Goal: Answer question/provide support: Share knowledge or assist other users

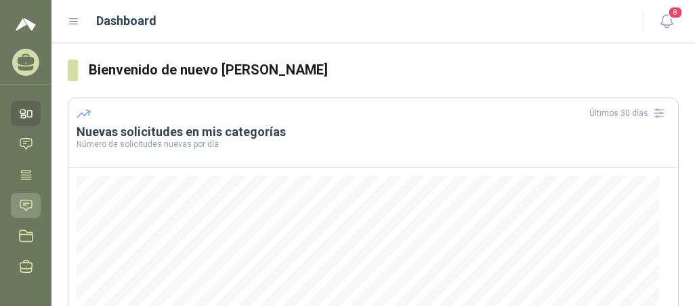
click at [28, 208] on icon at bounding box center [26, 205] width 12 height 11
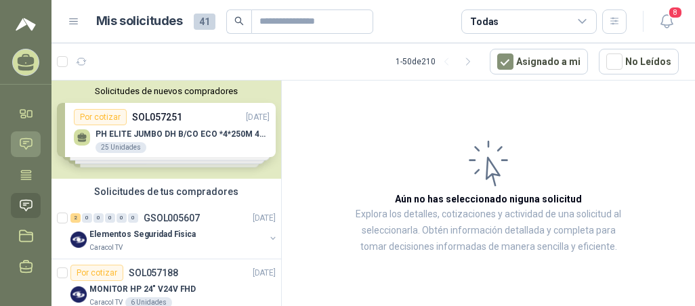
click at [26, 140] on icon at bounding box center [26, 144] width 14 height 14
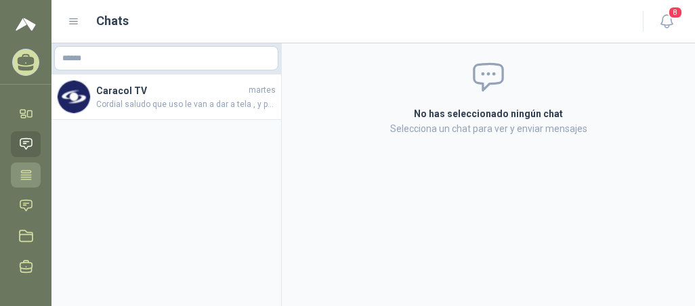
click at [24, 171] on icon at bounding box center [26, 174] width 10 height 9
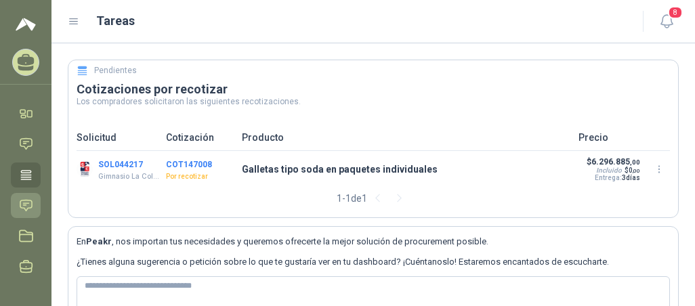
click at [31, 201] on icon at bounding box center [26, 205] width 12 height 11
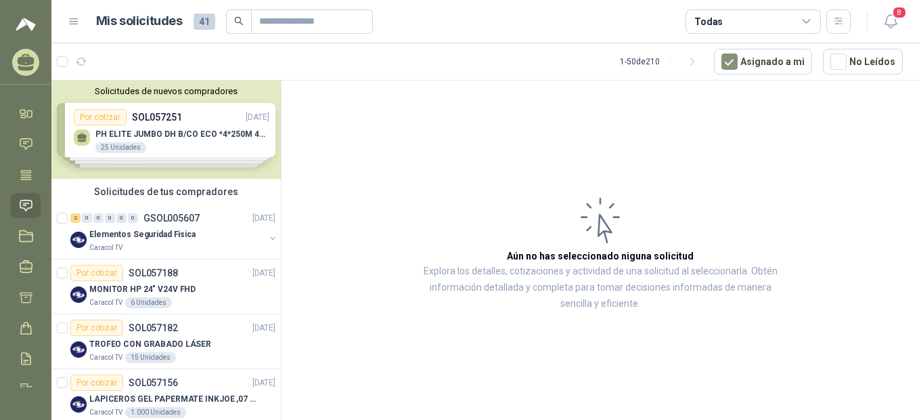
click at [400, 165] on article "Aún no has seleccionado niguna solicitud Explora los detalles, cotizaciones y a…" at bounding box center [601, 253] width 638 height 344
click at [76, 216] on div "2" at bounding box center [75, 217] width 10 height 9
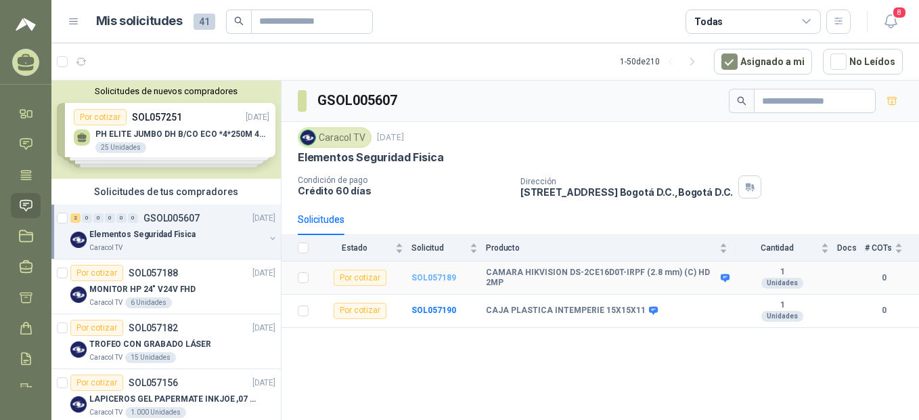
click at [428, 277] on b "SOL057189" at bounding box center [434, 277] width 45 height 9
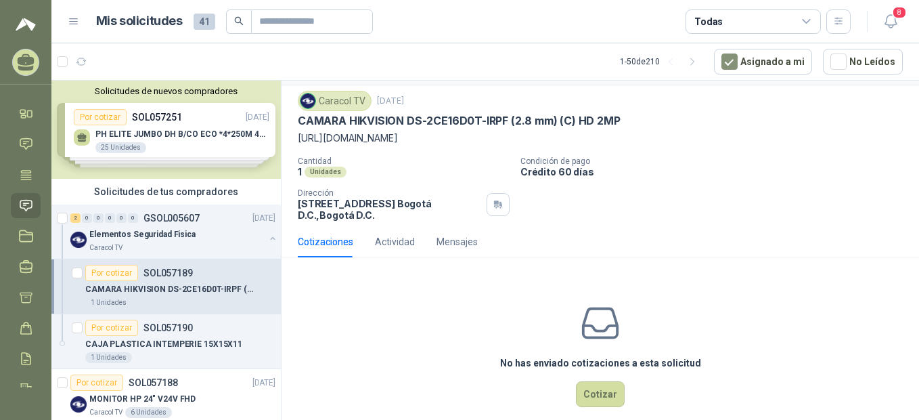
scroll to position [51, 0]
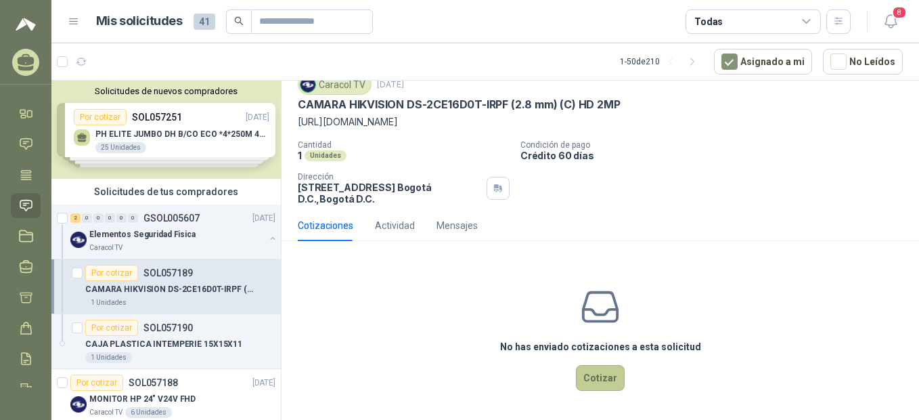
click at [589, 305] on button "Cotizar" at bounding box center [600, 378] width 49 height 26
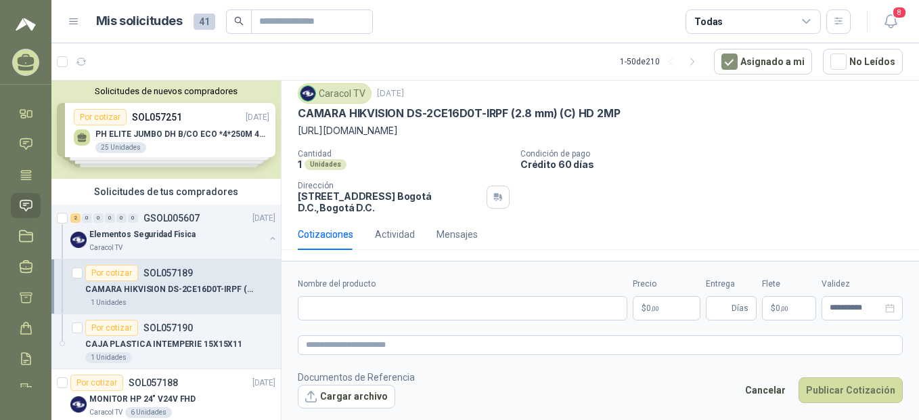
scroll to position [41, 0]
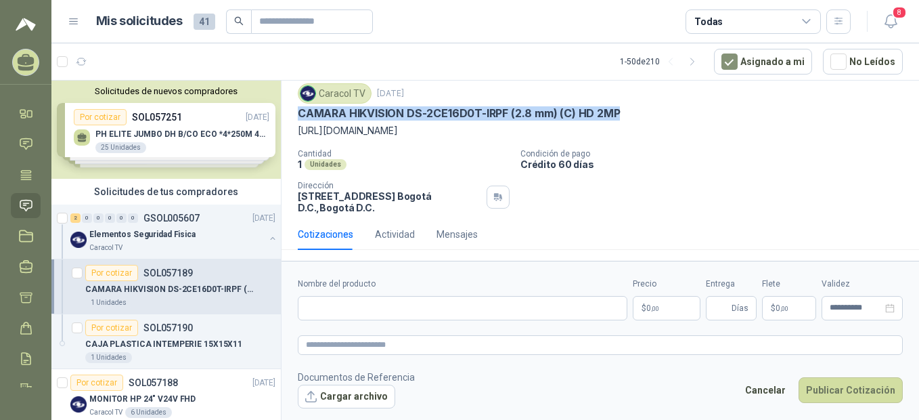
drag, startPoint x: 632, startPoint y: 112, endPoint x: 294, endPoint y: 117, distance: 337.8
click at [294, 117] on div "Caracol TV [DATE] CAMARA HIKVISION DS-2CE16D0T-IRPF (2.8 mm) (C) HD 2MP [URL][D…" at bounding box center [601, 148] width 638 height 141
copy p "CAMARA HIKVISION DS-2CE16D0T-IRPF (2.8 mm) (C) HD 2MP"
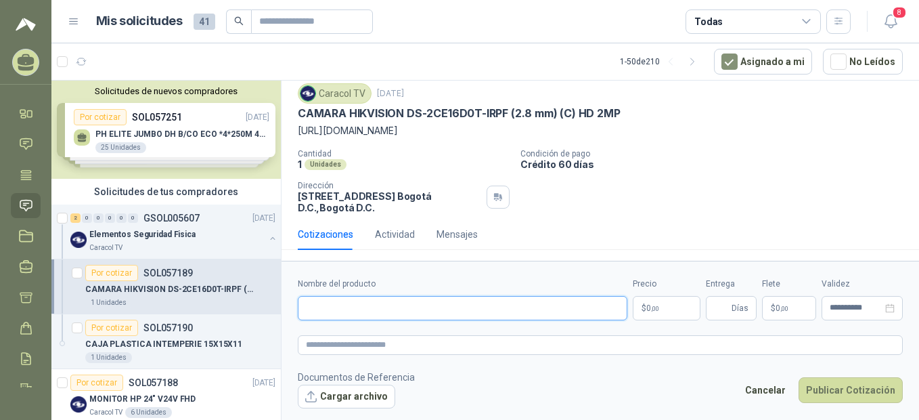
click at [322, 305] on input "Nombre del producto" at bounding box center [463, 308] width 330 height 24
paste input "**********"
type input "**********"
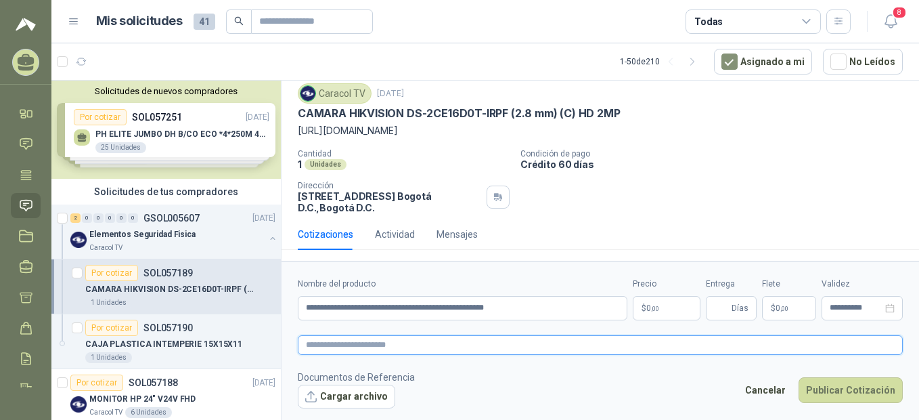
click at [366, 305] on textarea at bounding box center [600, 345] width 605 height 20
paste textarea "**********"
type textarea "**********"
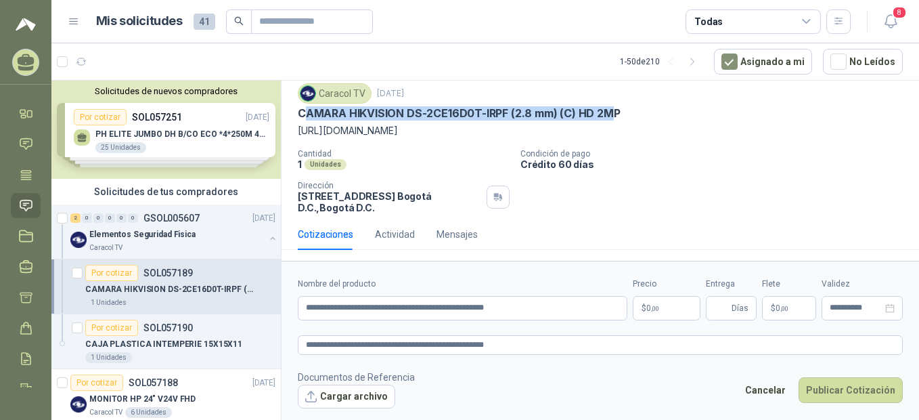
drag, startPoint x: 616, startPoint y: 108, endPoint x: 302, endPoint y: 117, distance: 314.3
click at [302, 117] on p "CAMARA HIKVISION DS-2CE16D0T-IRPF (2.8 mm) (C) HD 2MP" at bounding box center [459, 113] width 322 height 14
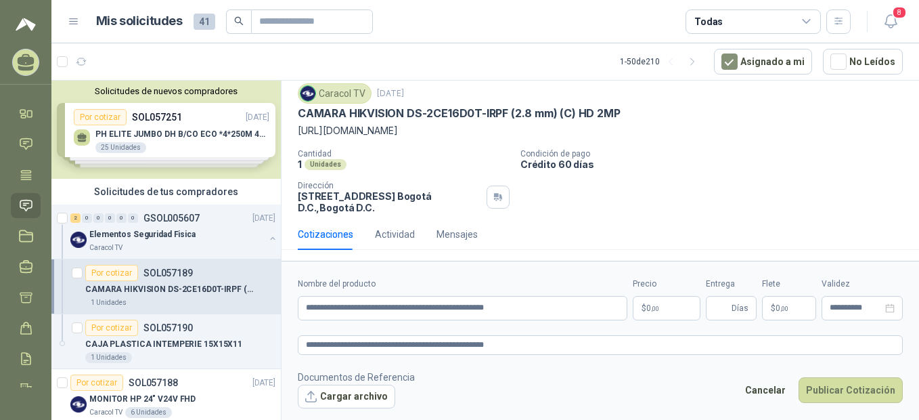
click at [454, 165] on div "1 Unidades" at bounding box center [404, 164] width 212 height 12
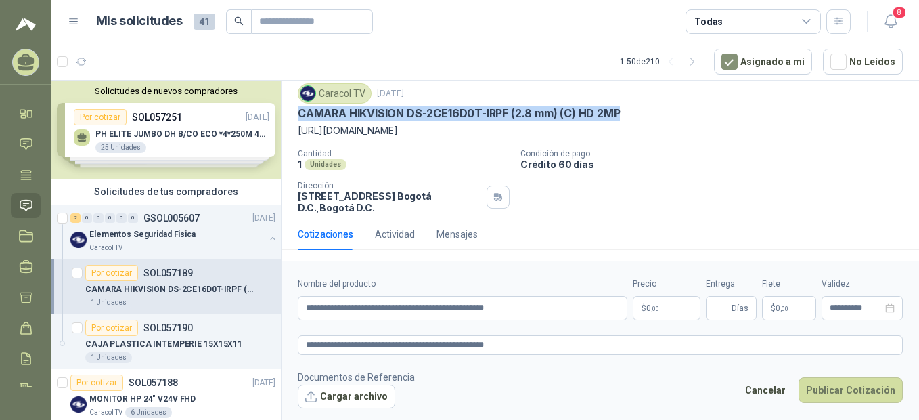
drag, startPoint x: 628, startPoint y: 112, endPoint x: 297, endPoint y: 114, distance: 331.0
click at [297, 114] on div "Caracol TV [DATE] CAMARA HIKVISION DS-2CE16D0T-IRPF (2.8 mm) (C) HD 2MP [URL][D…" at bounding box center [601, 148] width 638 height 141
copy p "CAMARA HIKVISION DS-2CE16D0T-IRPF (2.8 mm) (C) HD 2MP"
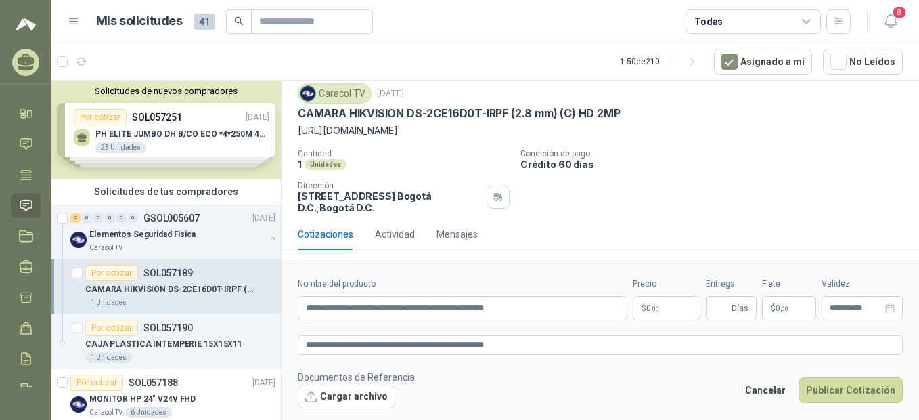
drag, startPoint x: 376, startPoint y: 160, endPoint x: 645, endPoint y: 158, distance: 268.8
click at [377, 160] on div "1 Unidades" at bounding box center [404, 164] width 212 height 12
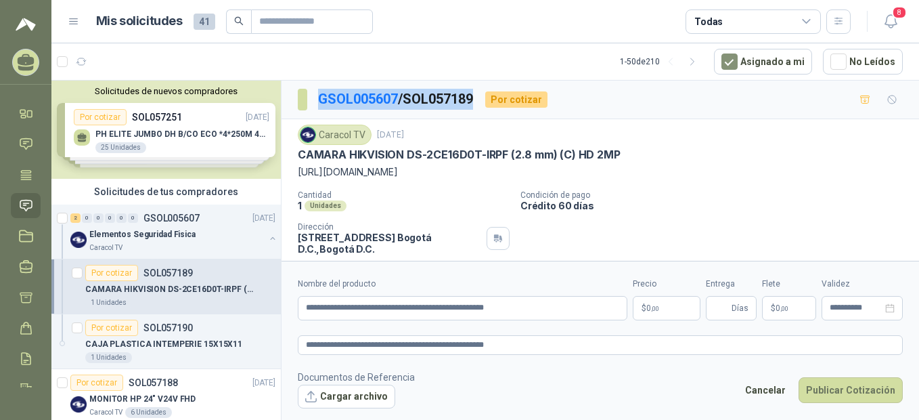
drag, startPoint x: 484, startPoint y: 97, endPoint x: 318, endPoint y: 97, distance: 166.5
click at [318, 97] on div "GSOL005607 / SOL057189 Por cotizar" at bounding box center [423, 100] width 250 height 22
drag, startPoint x: 318, startPoint y: 97, endPoint x: 462, endPoint y: 97, distance: 144.2
copy p "GSOL005607 / SOL057189"
click at [661, 305] on p "$ 0 ,00" at bounding box center [667, 308] width 68 height 24
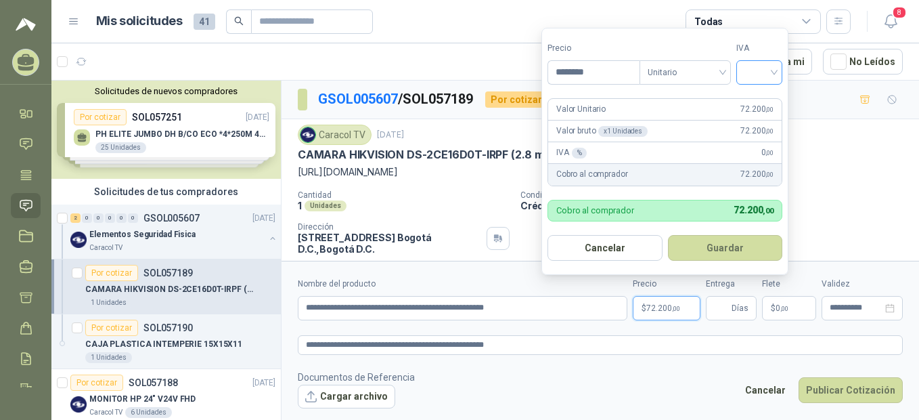
click at [694, 70] on div at bounding box center [760, 72] width 46 height 24
type input "********"
click at [694, 97] on div "19%" at bounding box center [762, 100] width 25 height 15
click at [694, 244] on button "Guardar" at bounding box center [728, 248] width 116 height 26
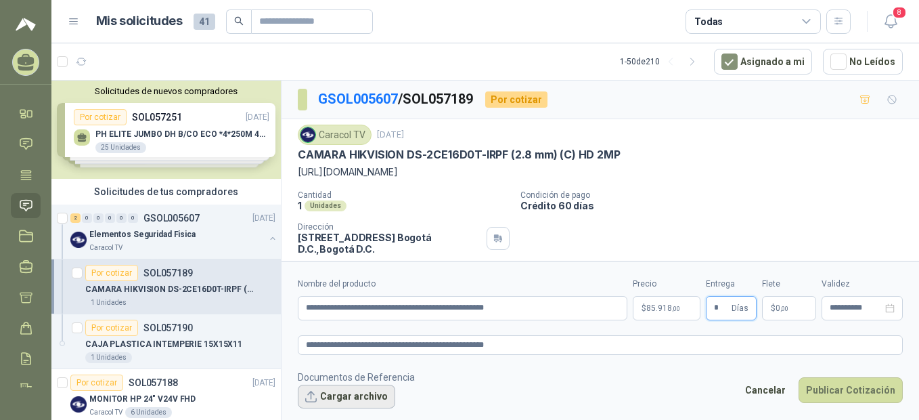
type input "*"
click at [337, 305] on button "Cargar archivo" at bounding box center [346, 397] width 97 height 24
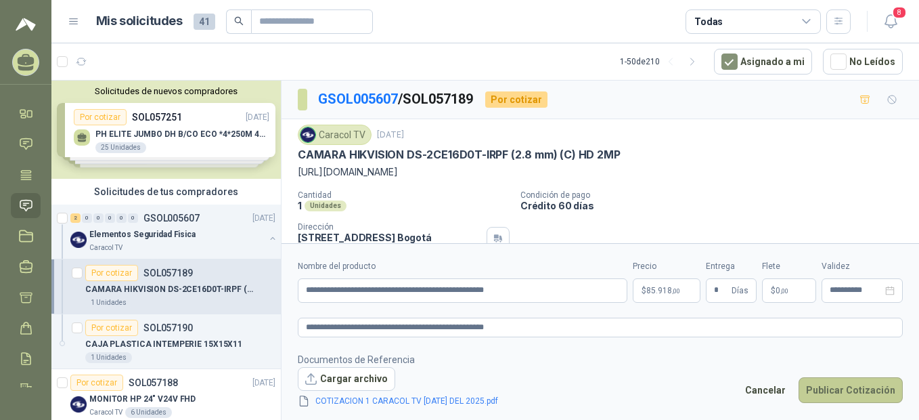
click at [694, 305] on button "Publicar Cotización" at bounding box center [851, 390] width 104 height 26
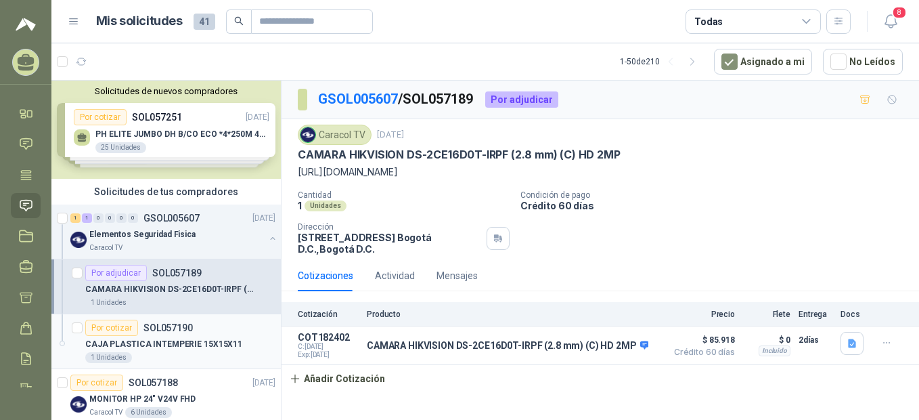
click at [103, 305] on div "Por cotizar" at bounding box center [111, 328] width 53 height 16
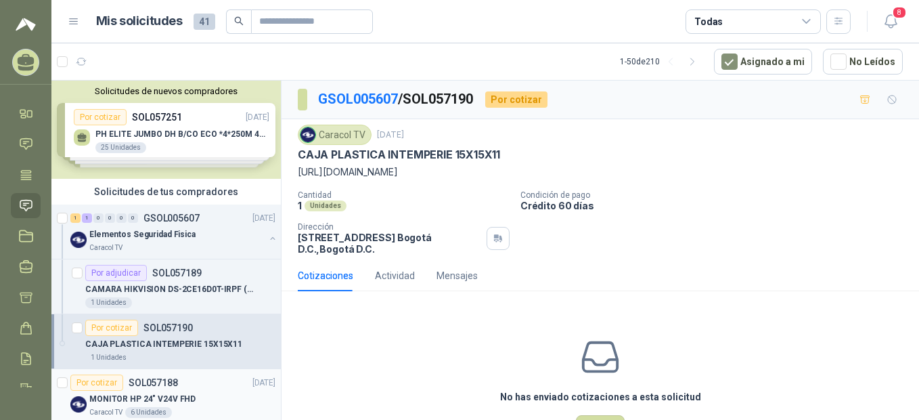
click at [94, 305] on div "Por cotizar" at bounding box center [96, 382] width 53 height 16
